Goal: Information Seeking & Learning: Learn about a topic

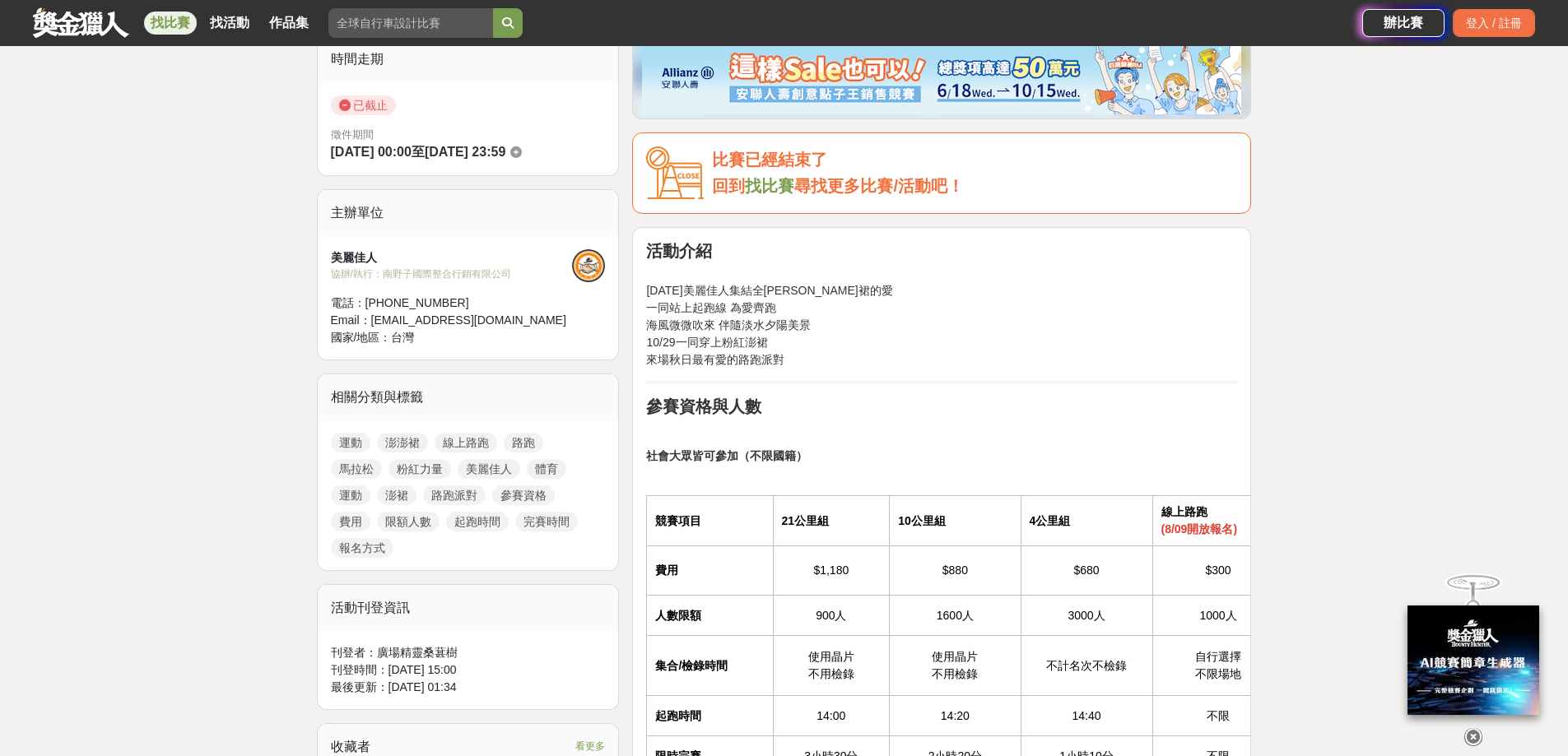
scroll to position [576, 0]
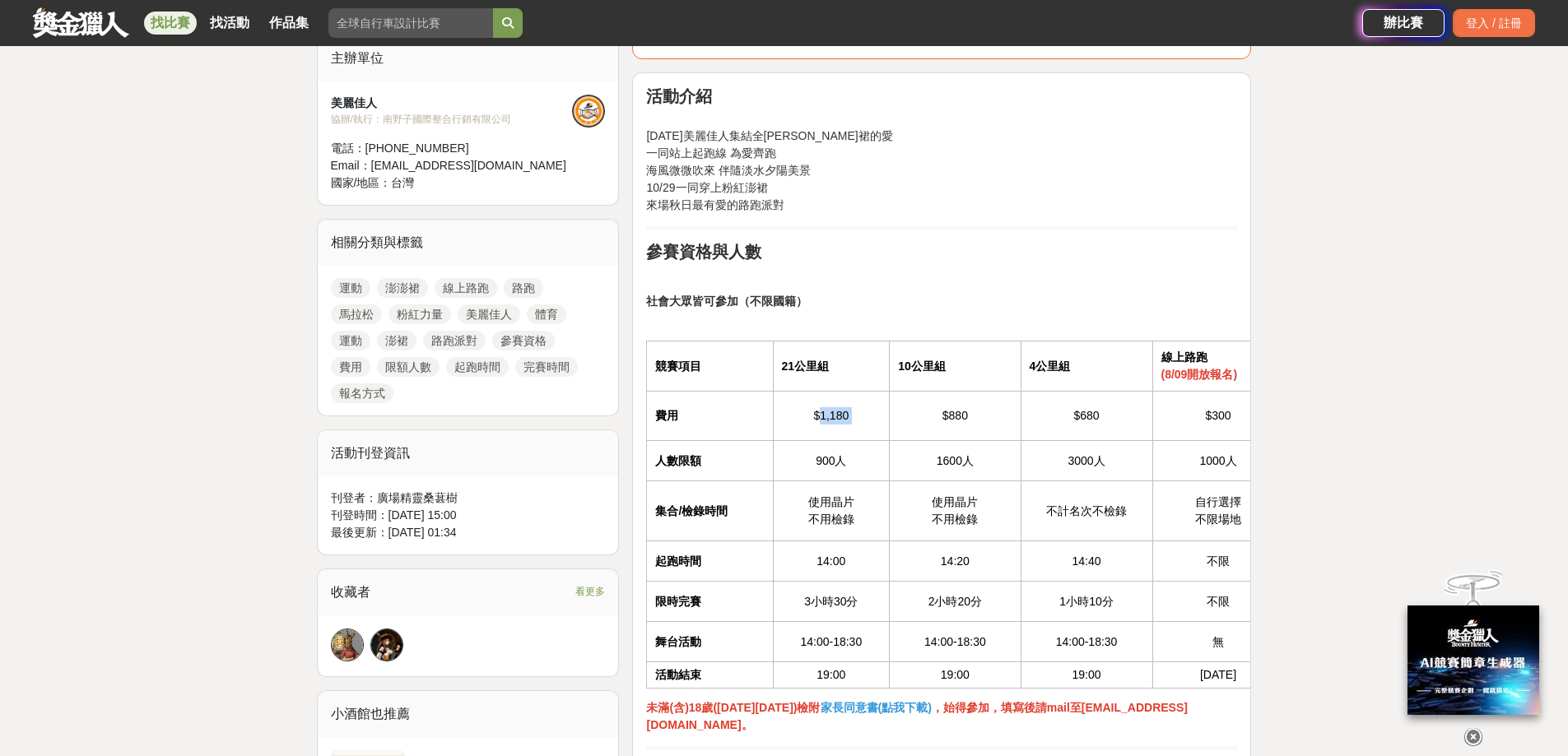
drag, startPoint x: 912, startPoint y: 415, endPoint x: 818, endPoint y: 416, distance: 94.0
click at [818, 416] on tr "費用 $1,180 $880 $680 $300" at bounding box center [965, 415] width 637 height 49
click at [1237, 451] on td "1000人" at bounding box center [1218, 461] width 131 height 41
drag, startPoint x: 1233, startPoint y: 413, endPoint x: 710, endPoint y: 391, distance: 523.5
click at [710, 391] on tr "費用 $1,180 $880 $680 $300" at bounding box center [965, 415] width 637 height 49
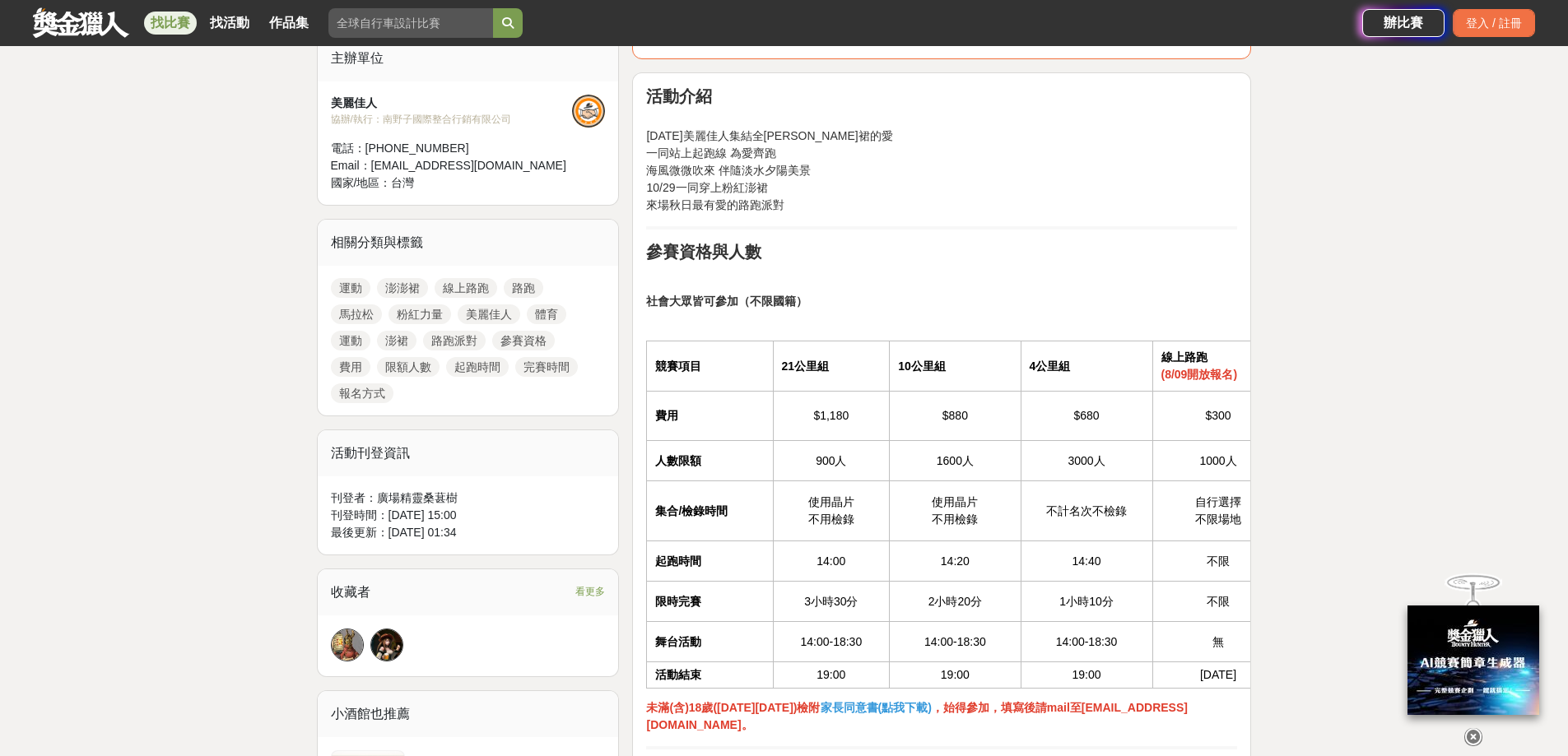
click at [1098, 446] on td "3000人" at bounding box center [1086, 461] width 131 height 41
drag, startPoint x: 1113, startPoint y: 413, endPoint x: 976, endPoint y: 408, distance: 137.1
click at [976, 408] on tr "費用 $1,180 $880 $680 $300" at bounding box center [965, 415] width 637 height 49
click at [996, 410] on td "$880" at bounding box center [955, 415] width 131 height 49
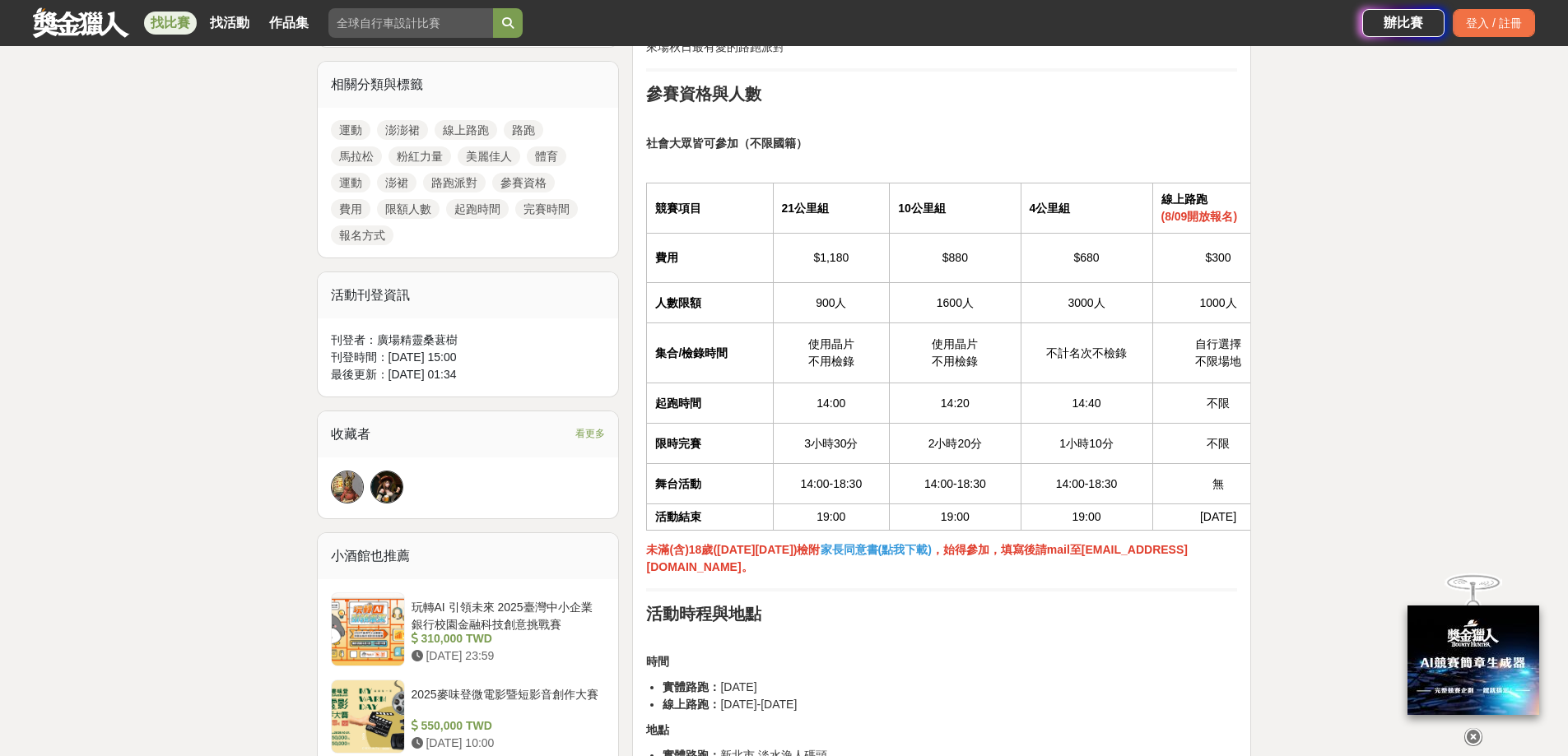
scroll to position [740, 0]
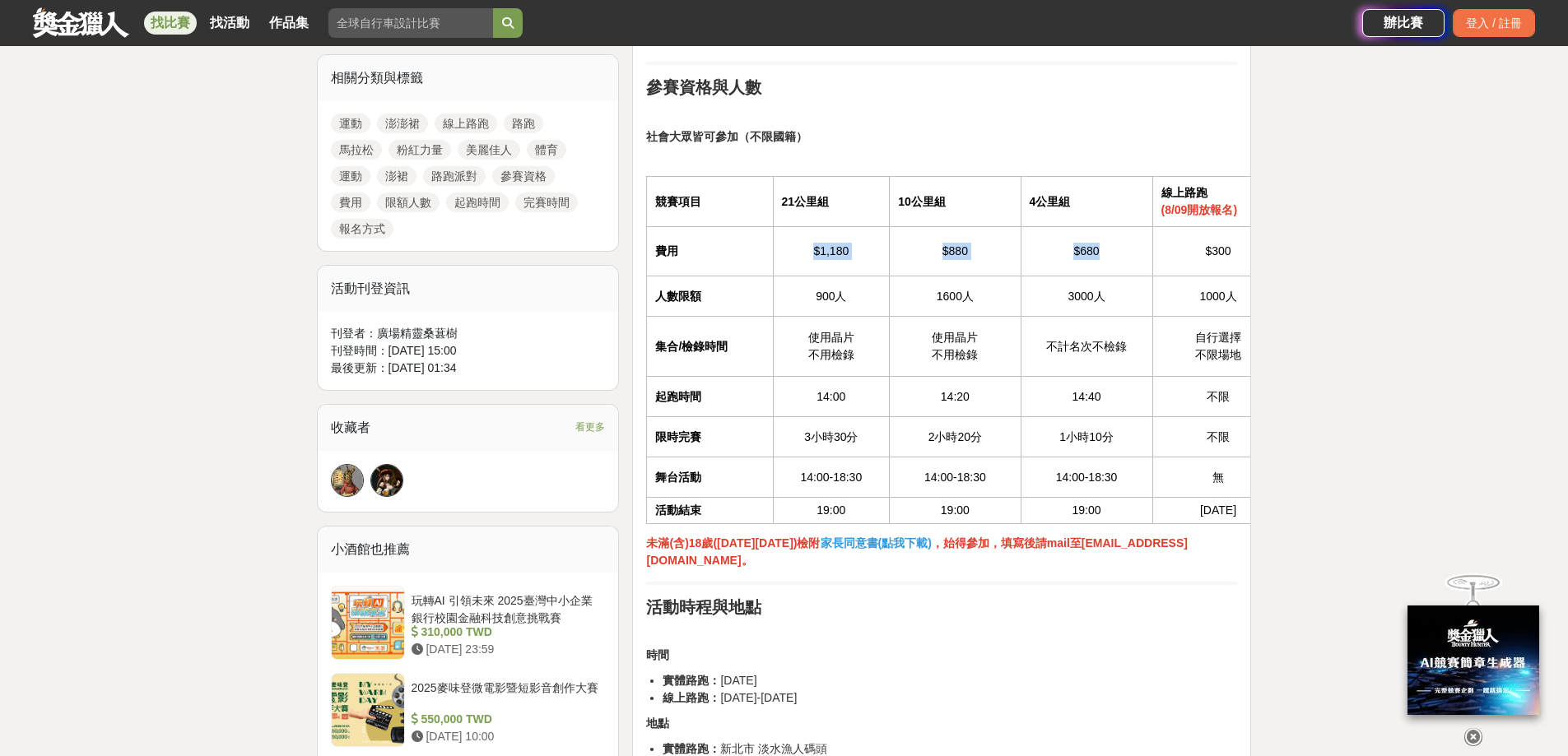
drag, startPoint x: 1101, startPoint y: 262, endPoint x: 689, endPoint y: 257, distance: 412.0
click at [689, 257] on tr "費用 $1,180 $880 $680 $300" at bounding box center [965, 250] width 637 height 49
click at [1189, 296] on td "1000人" at bounding box center [1218, 297] width 131 height 41
drag, startPoint x: 1320, startPoint y: 321, endPoint x: 853, endPoint y: 287, distance: 468.2
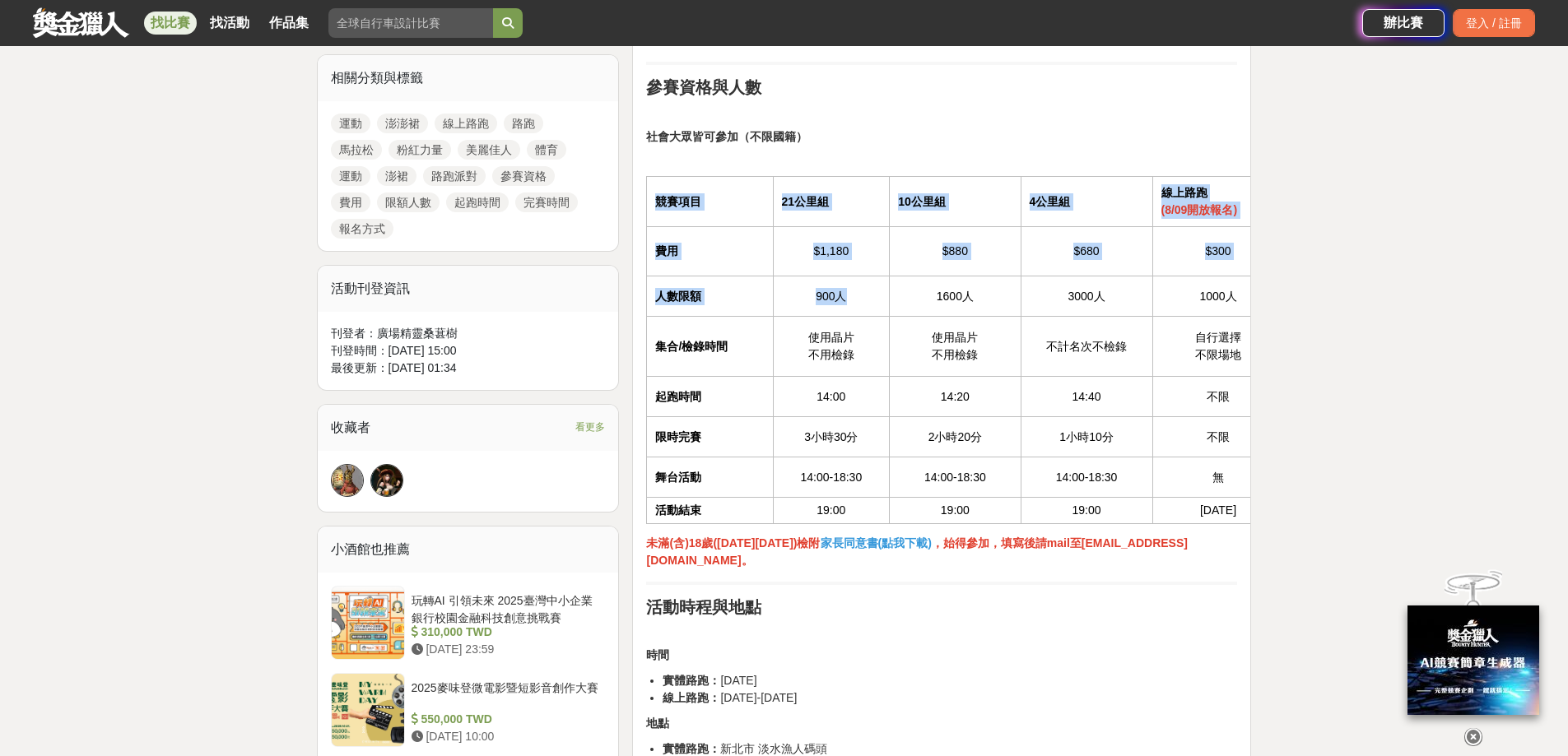
drag, startPoint x: 966, startPoint y: 334, endPoint x: 1145, endPoint y: 367, distance: 182.0
click at [968, 334] on td "使用晶片 不用檢錄" at bounding box center [955, 347] width 131 height 60
click at [1194, 374] on td "自行選擇 不限場地" at bounding box center [1218, 347] width 131 height 60
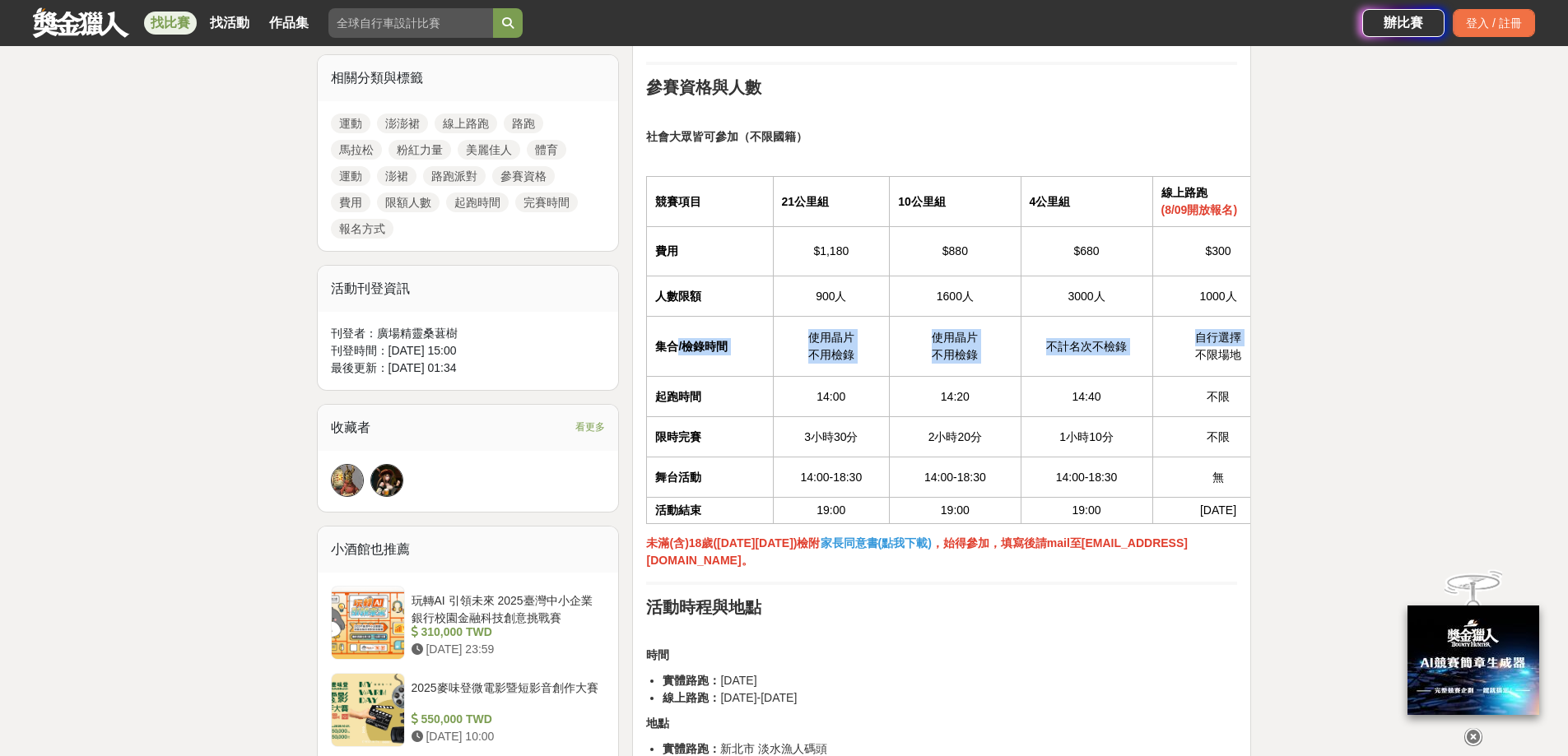
drag, startPoint x: 1166, startPoint y: 351, endPoint x: 679, endPoint y: 334, distance: 487.3
click at [679, 334] on tr "集合/檢錄時間 使用晶片 不用檢錄 使用晶片 不用檢錄 不計名次不檢錄 自行選擇 不限場地" at bounding box center [965, 347] width 637 height 60
click at [1191, 391] on td "不限" at bounding box center [1218, 397] width 131 height 41
drag, startPoint x: 1129, startPoint y: 402, endPoint x: 778, endPoint y: 400, distance: 351.0
click at [746, 395] on tr "起跑時間 14:00 14:20 14:40 不限" at bounding box center [965, 397] width 637 height 41
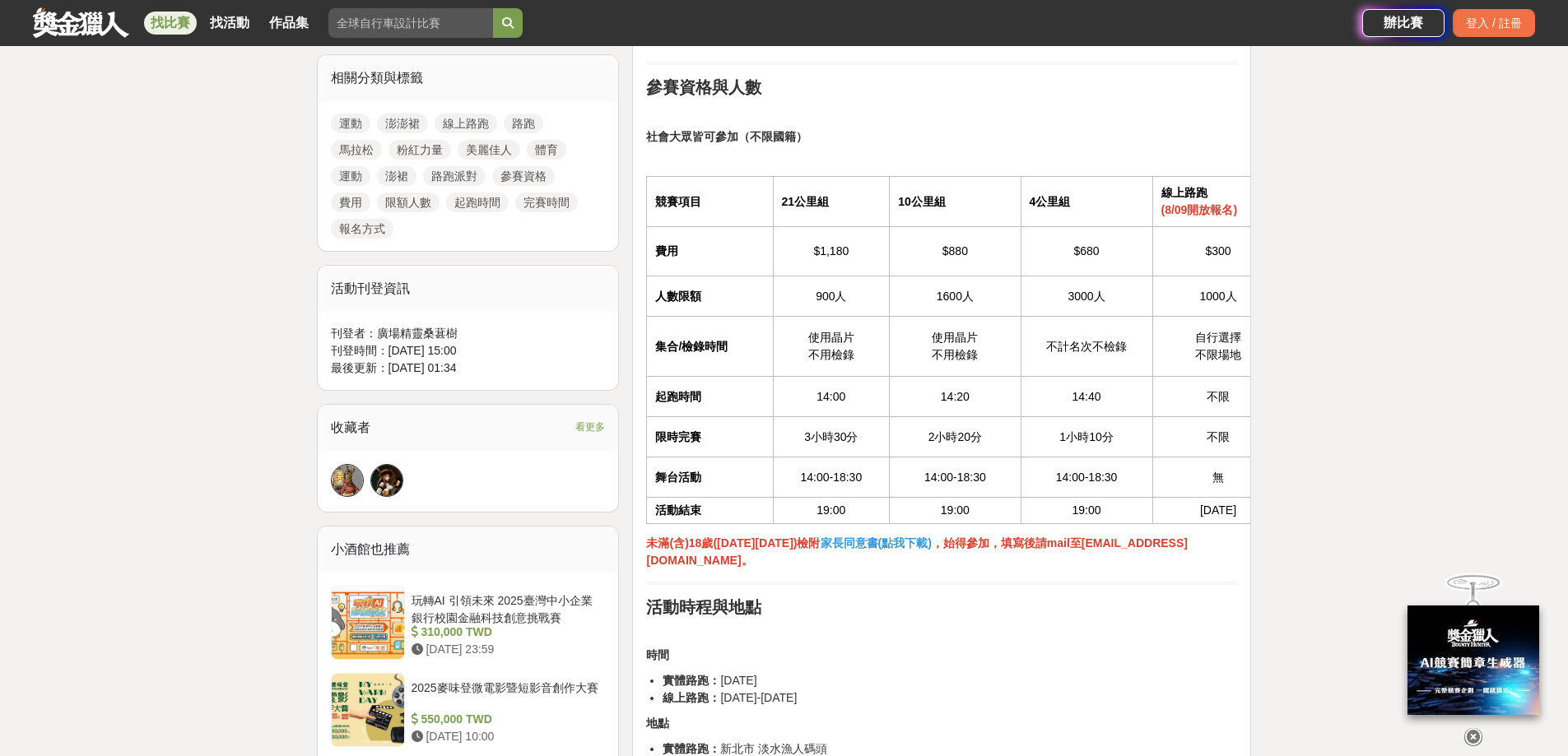
click at [1022, 440] on td "1小時10分" at bounding box center [1086, 437] width 131 height 41
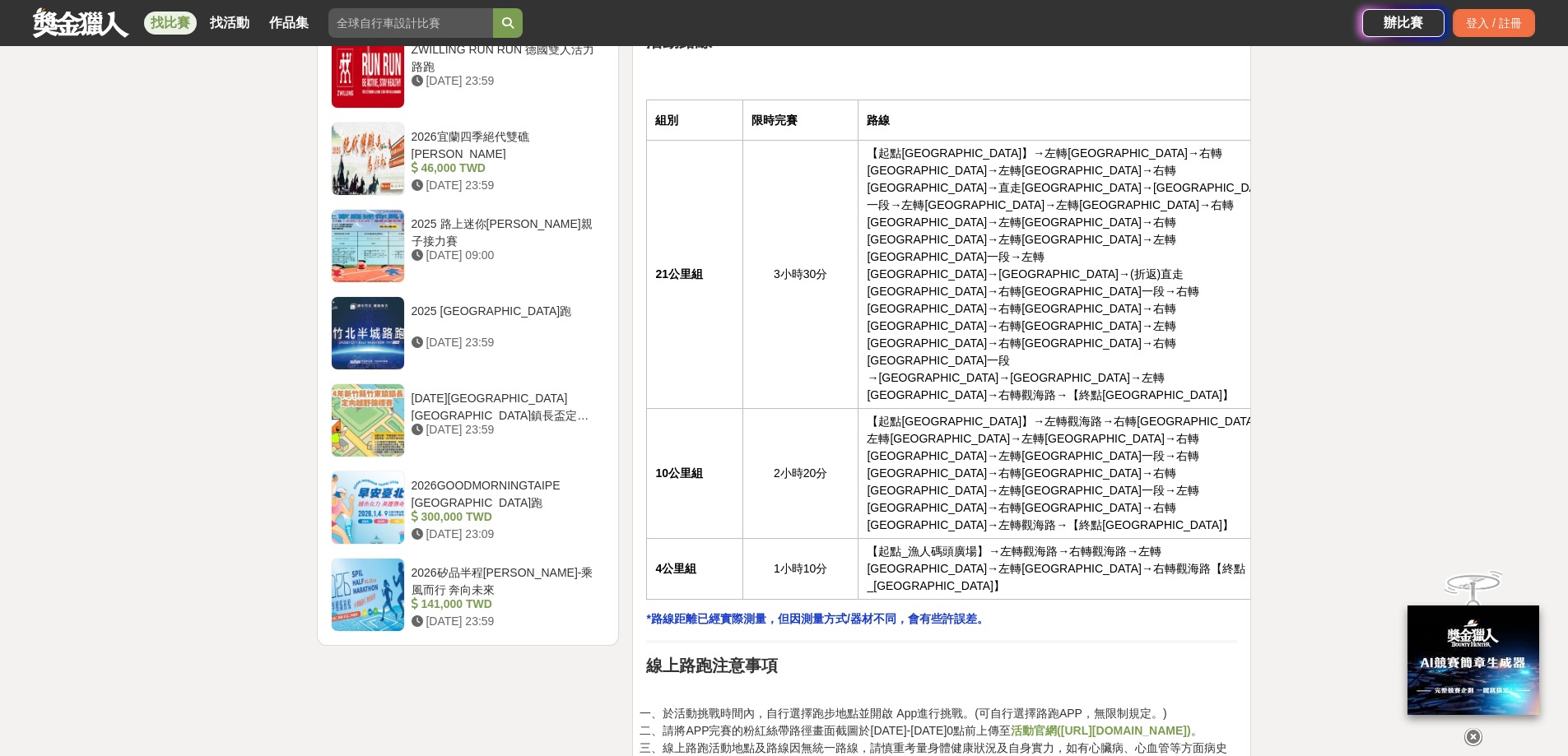
scroll to position [1645, 0]
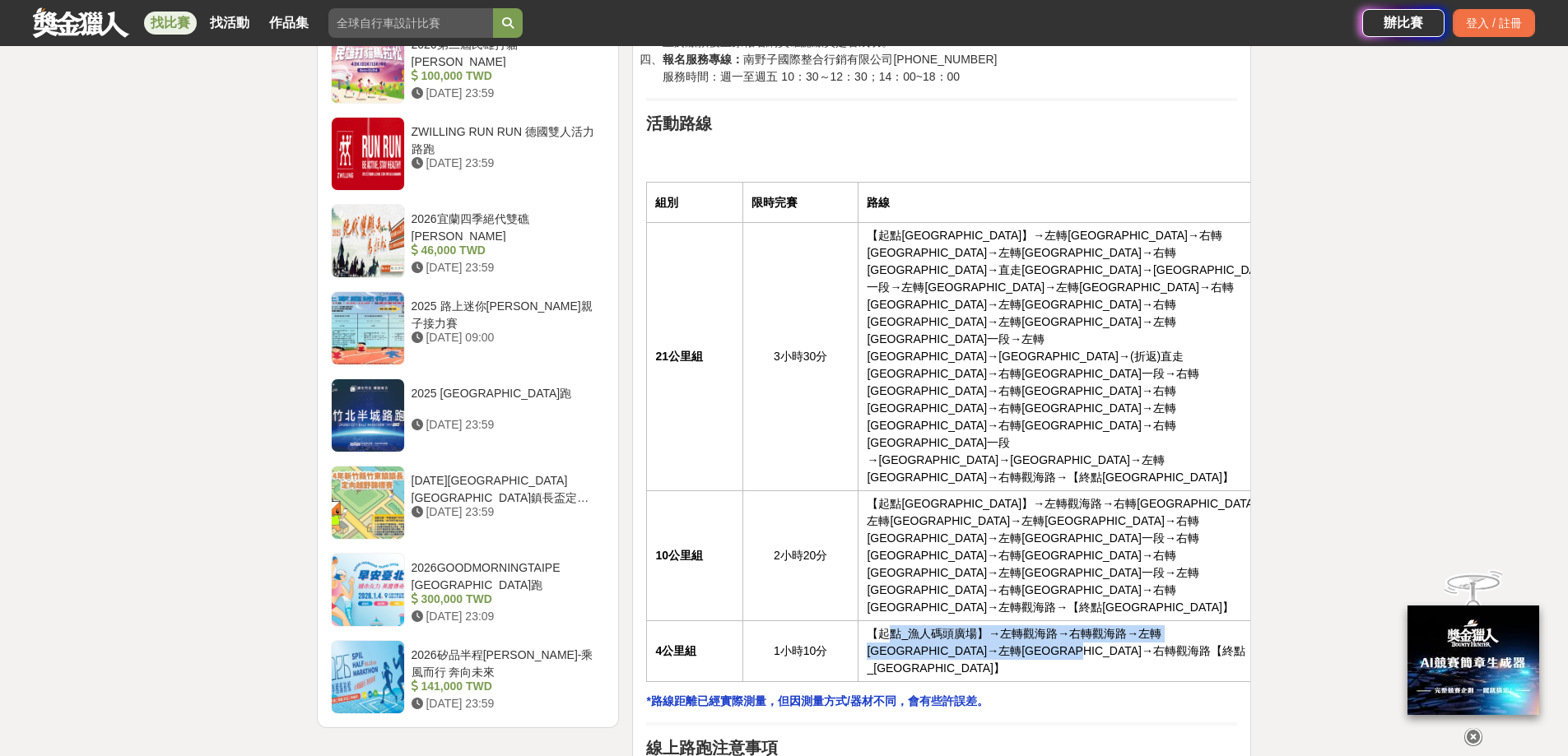
drag, startPoint x: 891, startPoint y: 445, endPoint x: 1208, endPoint y: 456, distance: 317.2
click at [1208, 621] on td "【起點_漁人碼頭廣場】→左轉觀海路→右轉觀海路→左轉[GEOGRAPHIC_DATA]→左轉[GEOGRAPHIC_DATA]→右轉觀海路【終點_[GEOGR…" at bounding box center [1072, 652] width 425 height 61
drag, startPoint x: 1181, startPoint y: 467, endPoint x: 843, endPoint y: 446, distance: 338.7
click at [843, 621] on tr "4公里組 1小時10分 【起點_漁人碼頭廣場】→左轉觀海路→右轉觀海路→左轉[GEOGRAPHIC_DATA]→左轉[GEOGRAPHIC_DATA]→右轉觀…" at bounding box center [965, 652] width 637 height 61
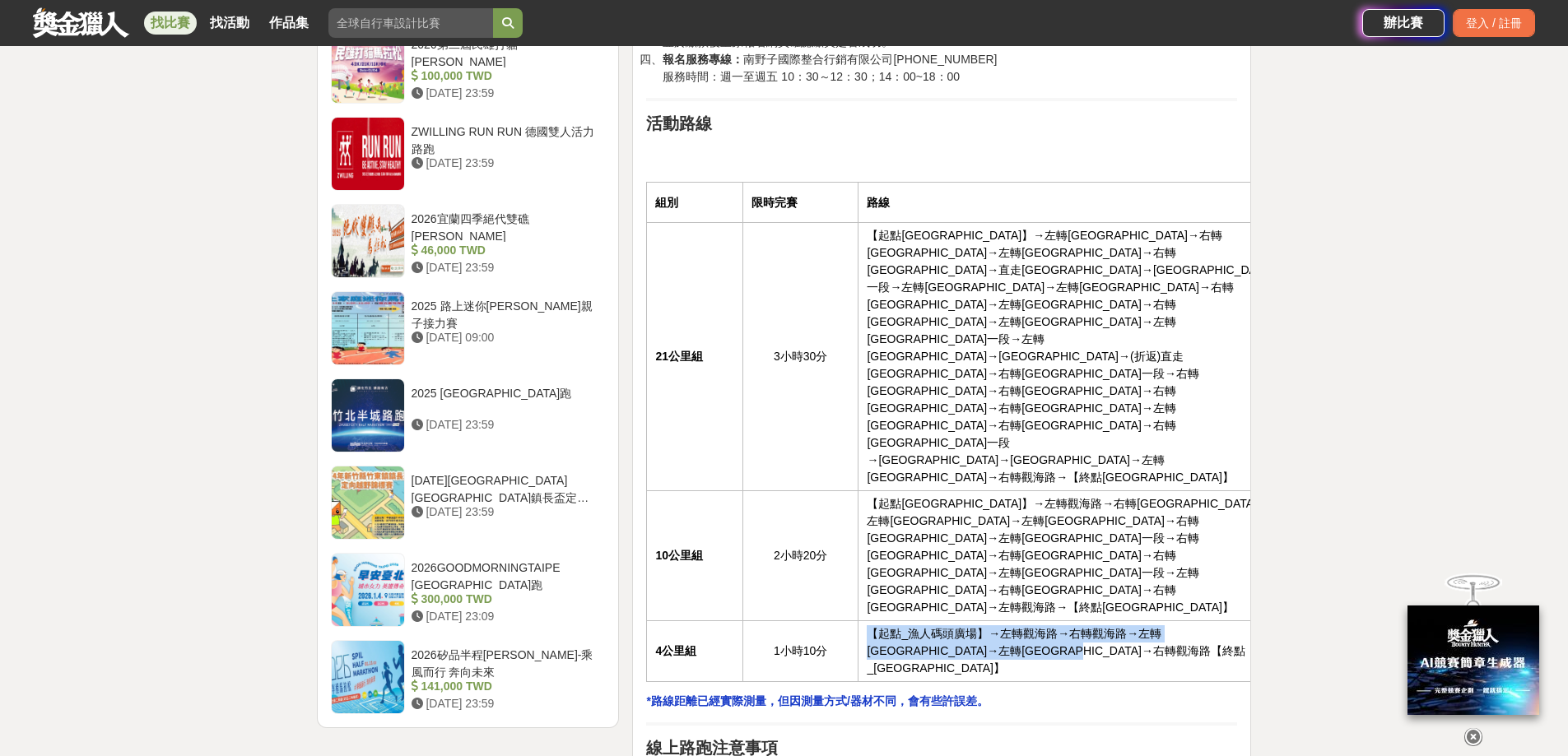
click at [993, 621] on td "【起點_漁人碼頭廣場】→左轉觀海路→右轉觀海路→左轉[GEOGRAPHIC_DATA]→左轉[GEOGRAPHIC_DATA]→右轉觀海路【終點_[GEOGR…" at bounding box center [1072, 652] width 425 height 61
drag, startPoint x: 1079, startPoint y: 451, endPoint x: 1158, endPoint y: 461, distance: 79.6
click at [1105, 621] on td "【起點_漁人碼頭廣場】→左轉觀海路→右轉觀海路→左轉[GEOGRAPHIC_DATA]→左轉[GEOGRAPHIC_DATA]→右轉觀海路【終點_[GEOGR…" at bounding box center [1072, 652] width 425 height 61
drag, startPoint x: 1158, startPoint y: 461, endPoint x: 1145, endPoint y: 463, distance: 13.2
click at [1145, 621] on td "【起點_漁人碼頭廣場】→左轉觀海路→右轉觀海路→左轉[GEOGRAPHIC_DATA]→左轉[GEOGRAPHIC_DATA]→右轉觀海路【終點_[GEOGR…" at bounding box center [1072, 652] width 425 height 61
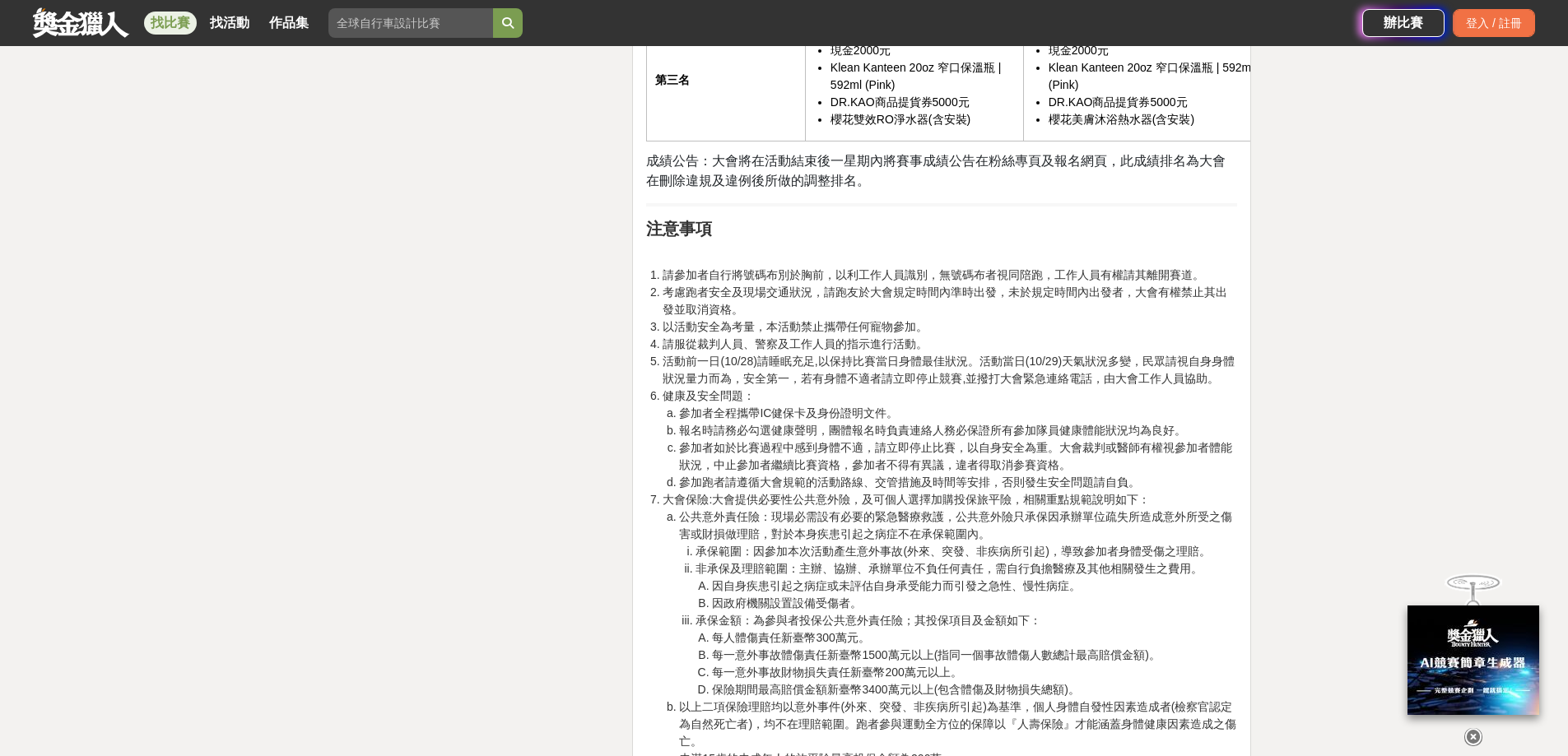
scroll to position [3291, 0]
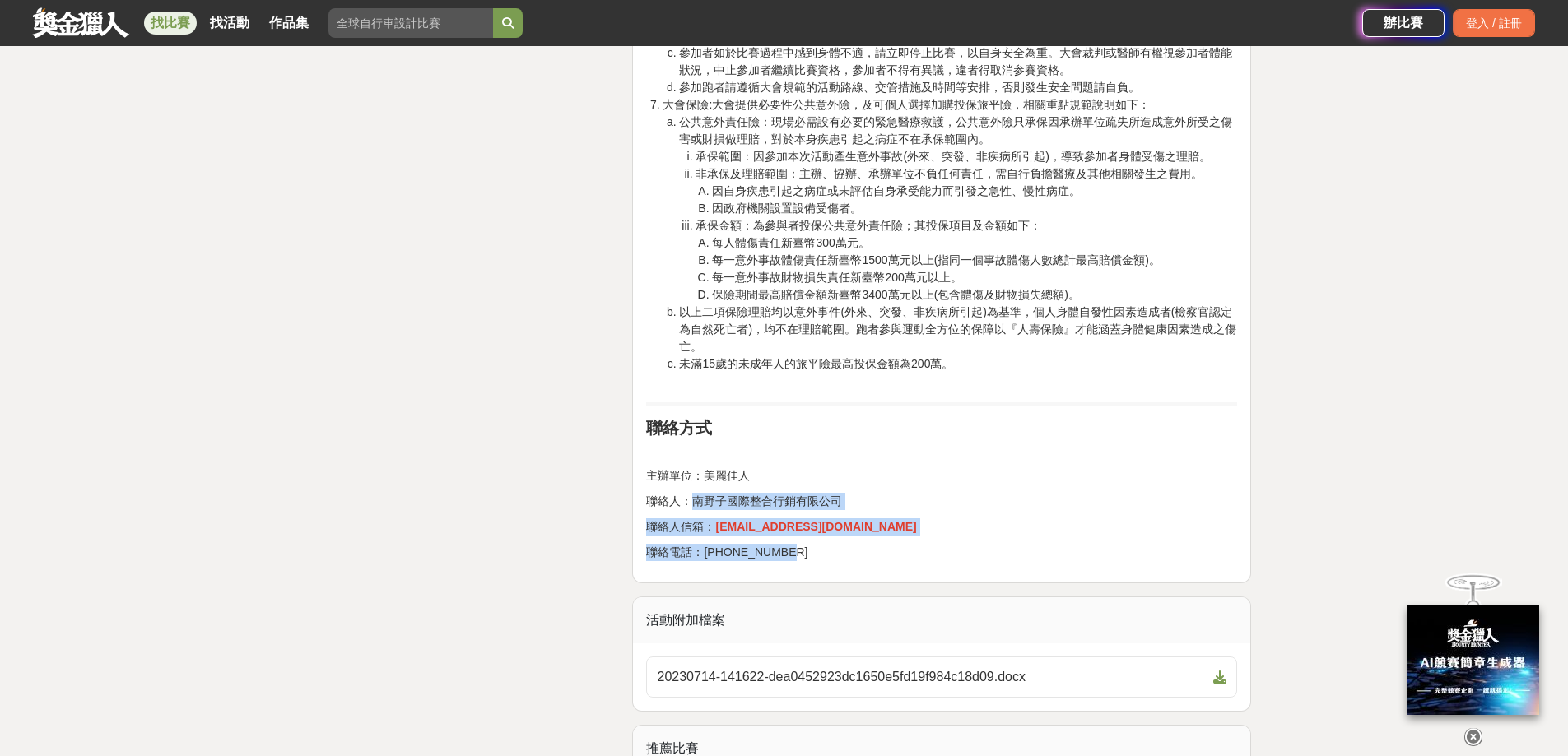
drag, startPoint x: 692, startPoint y: 312, endPoint x: 1041, endPoint y: 355, distance: 351.6
click at [1041, 543] on p "聯絡電話：[PHONE_NUMBER]" at bounding box center [941, 552] width 591 height 18
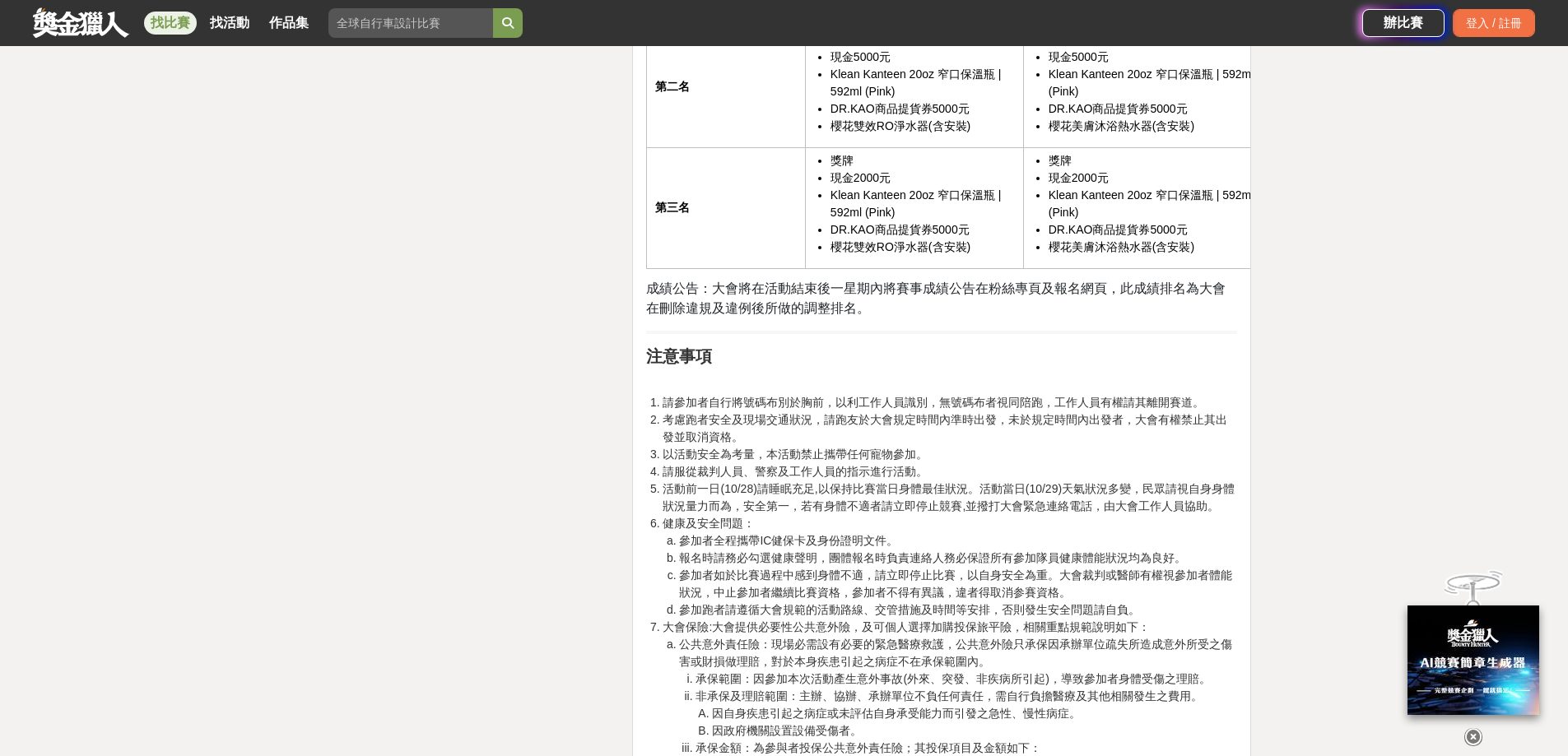
scroll to position [2798, 0]
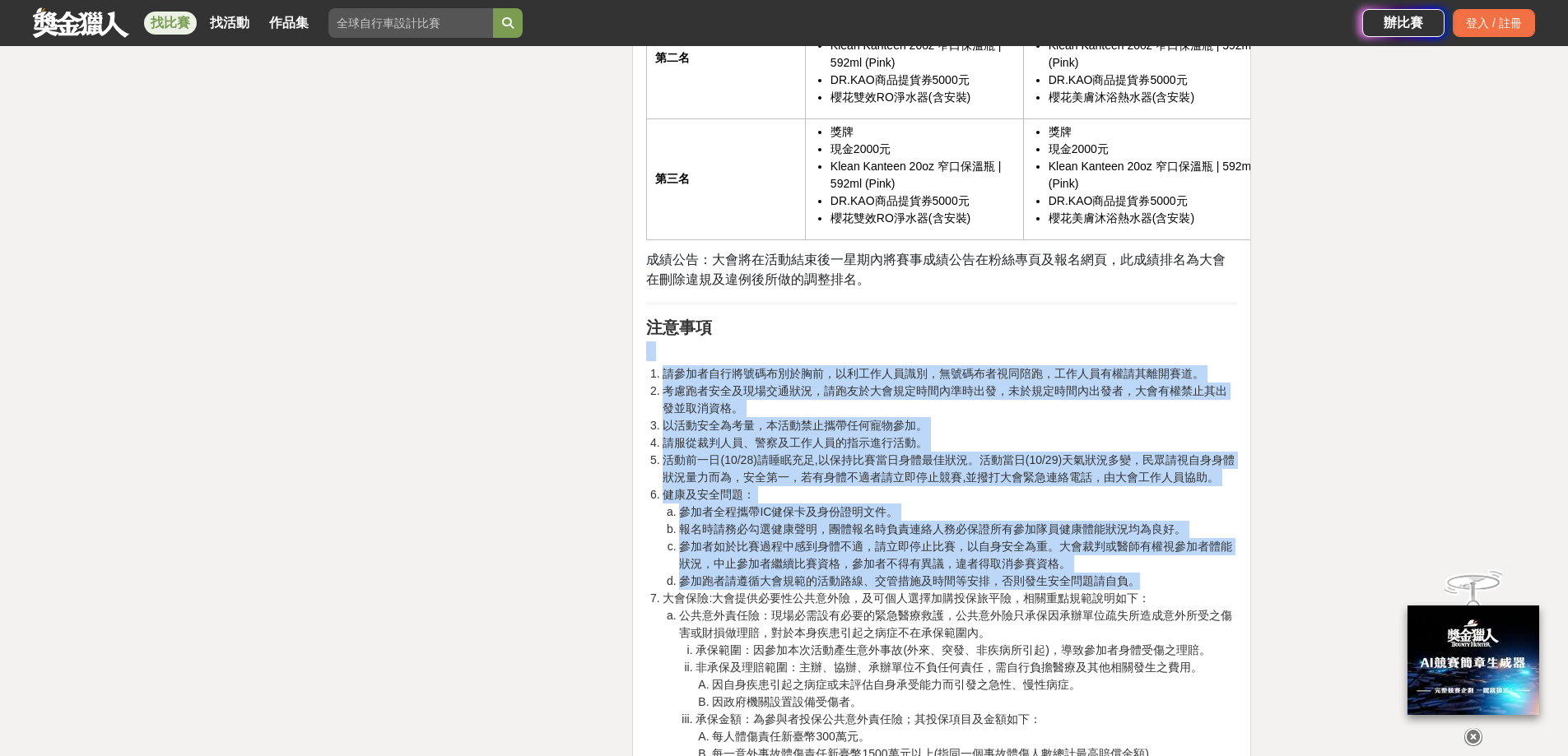
drag, startPoint x: 635, startPoint y: 162, endPoint x: 1163, endPoint y: 379, distance: 570.9
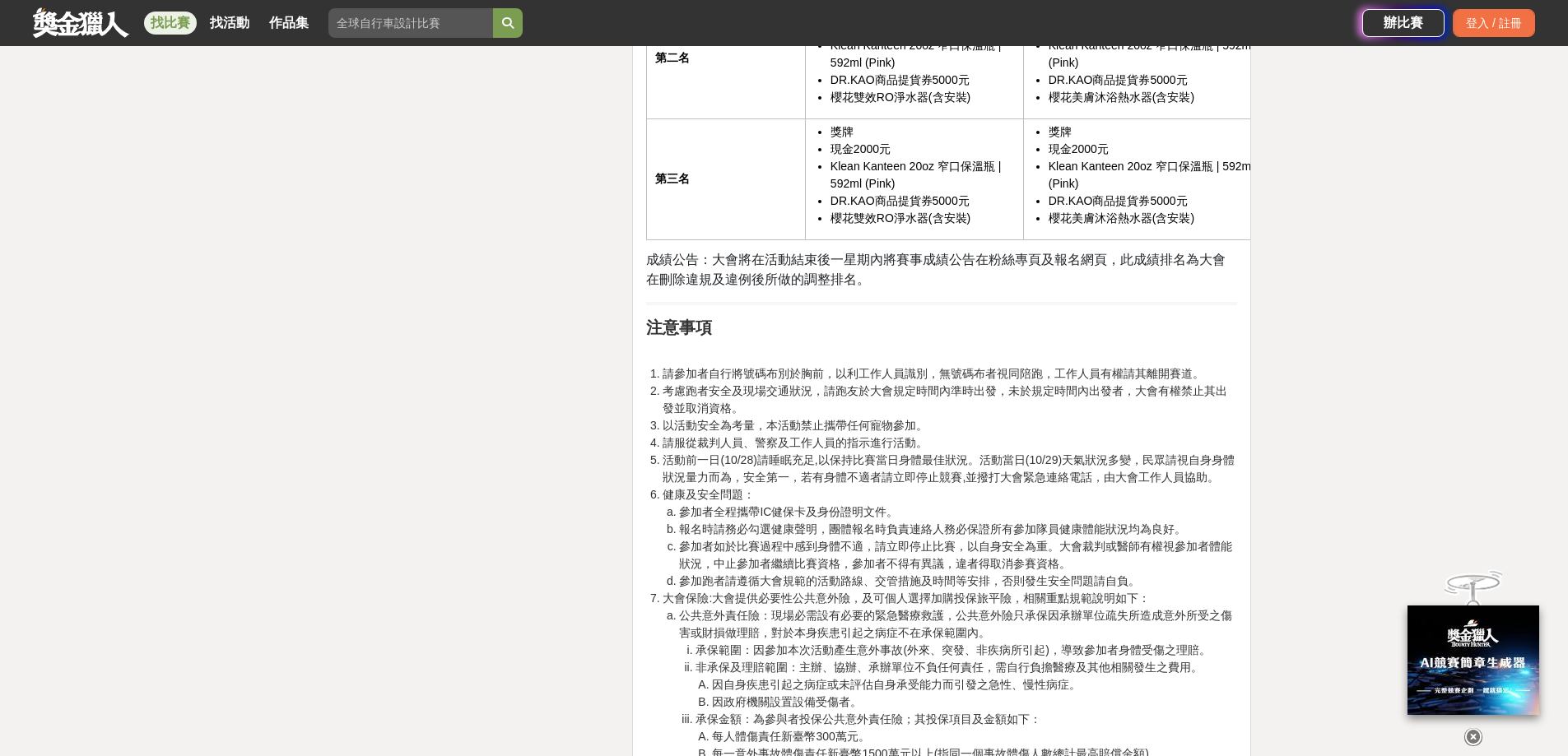
click at [1056, 728] on li "每人體傷責任新臺幣300萬元。" at bounding box center [974, 737] width 525 height 18
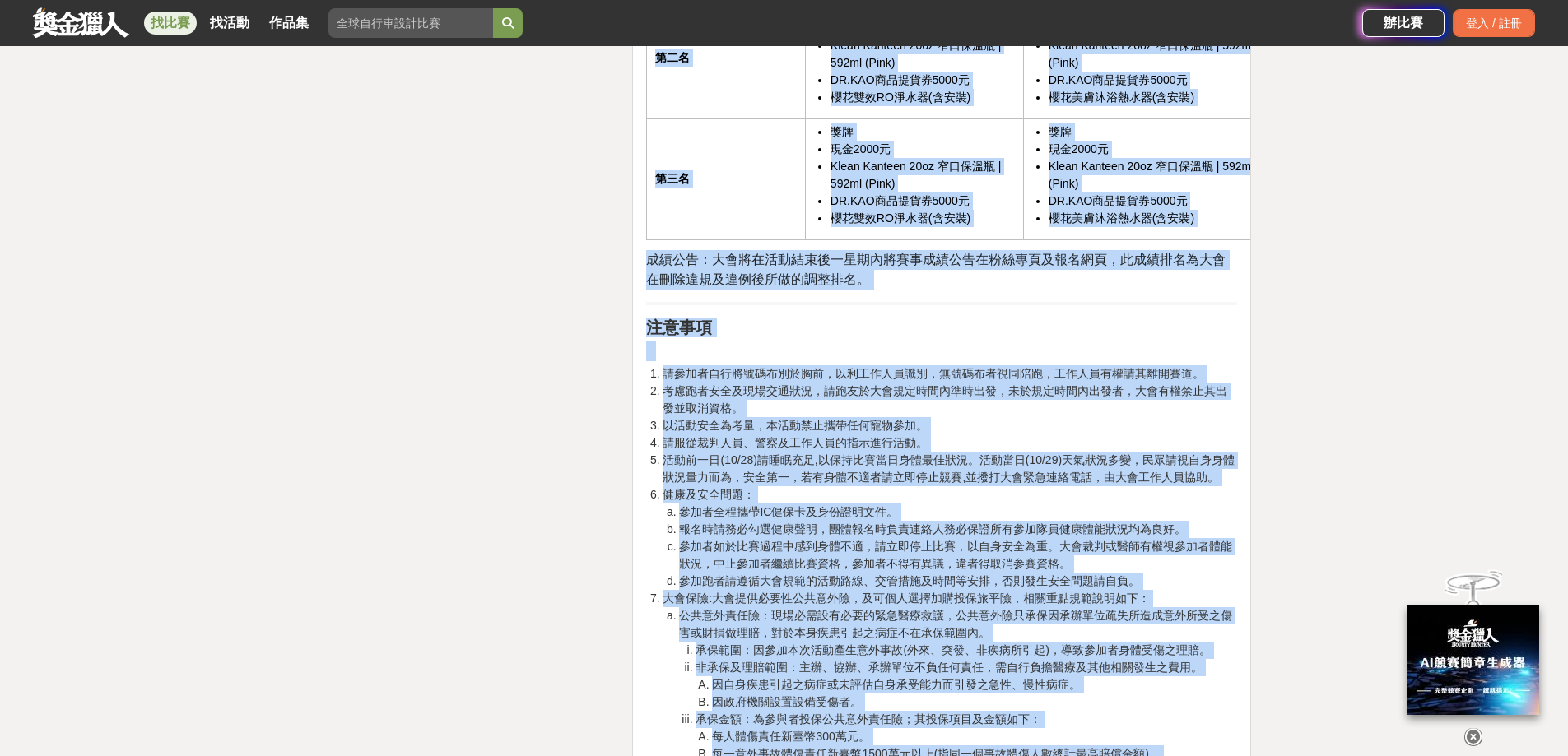
drag, startPoint x: 1050, startPoint y: 573, endPoint x: 486, endPoint y: 410, distance: 587.1
click at [885, 693] on li "因政府機關設置設備受傷者。" at bounding box center [974, 701] width 525 height 18
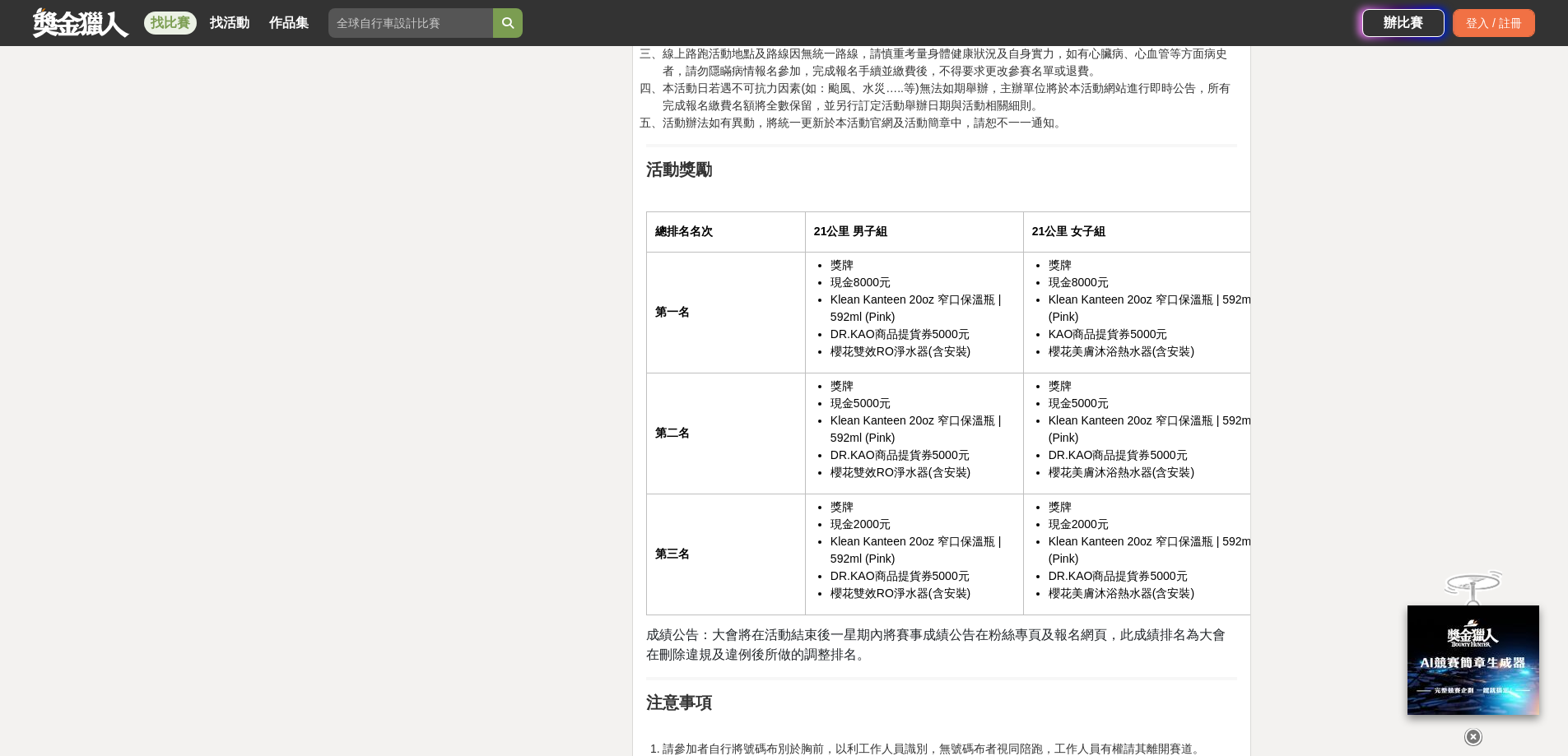
scroll to position [2304, 0]
